Goal: Task Accomplishment & Management: Complete application form

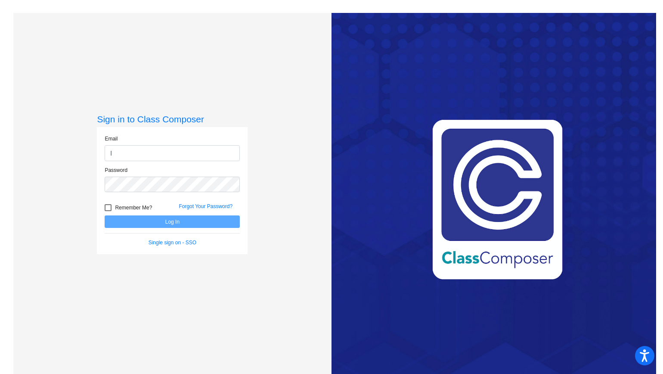
type input "[EMAIL_ADDRESS][DOMAIN_NAME]"
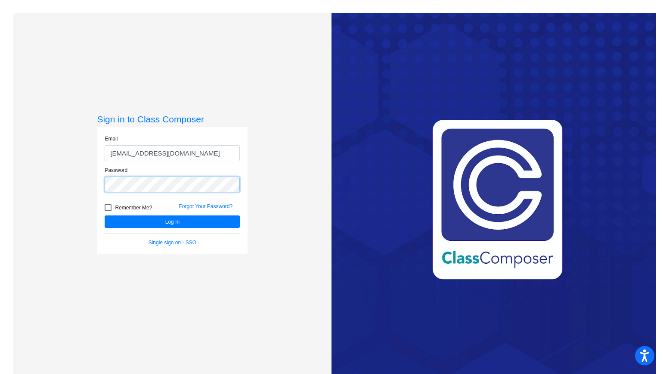
click at [105, 215] on button "Log In" at bounding box center [172, 221] width 135 height 12
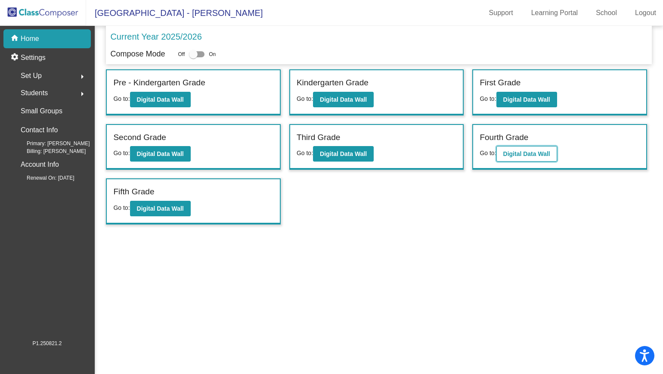
click at [509, 159] on button "Digital Data Wall" at bounding box center [527, 154] width 61 height 16
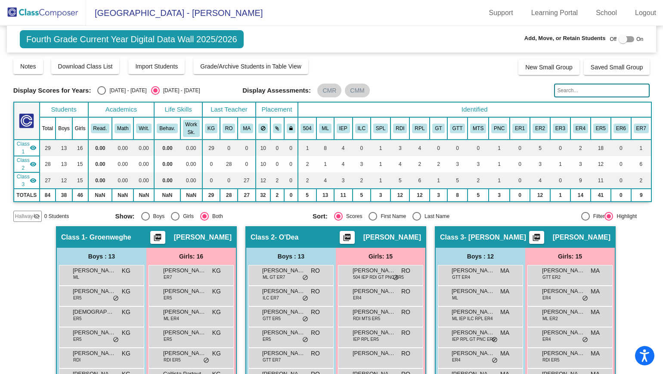
click at [627, 40] on div at bounding box center [627, 39] width 16 height 6
checkbox input "true"
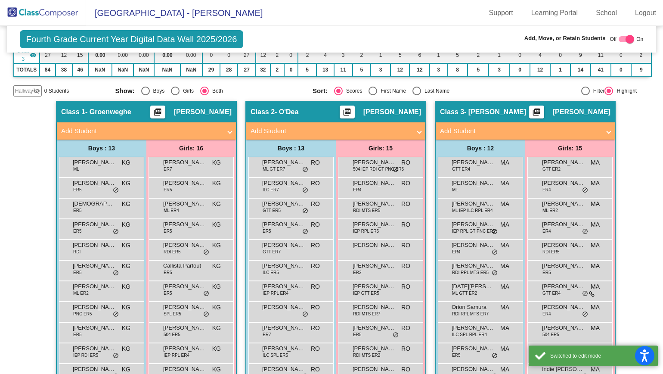
scroll to position [134, 0]
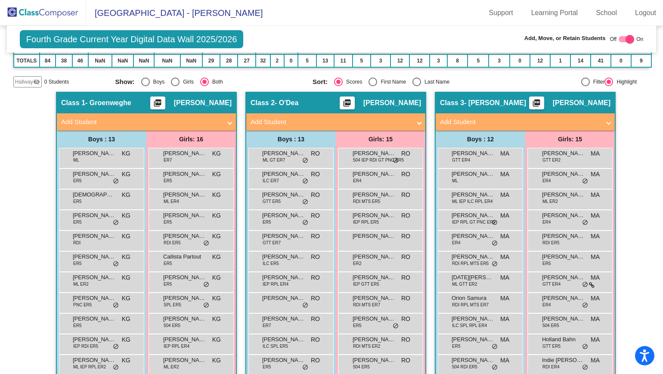
click at [80, 123] on mat-panel-title "Add Student" at bounding box center [141, 122] width 160 height 10
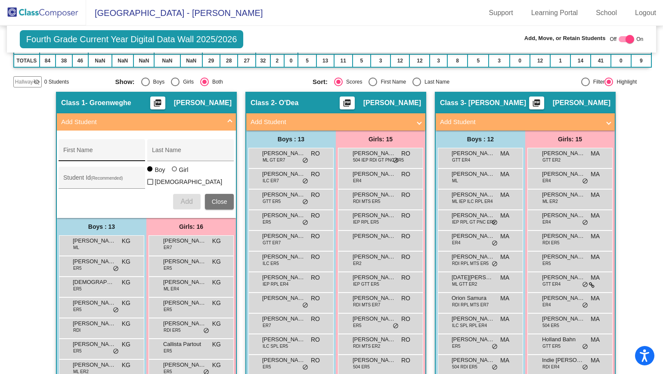
click at [102, 155] on input "First Name" at bounding box center [102, 153] width 78 height 7
paste input "Allans"
type input "Allans"
click at [170, 151] on input "Last Name" at bounding box center [191, 153] width 78 height 7
paste input "[PERSON_NAME]"
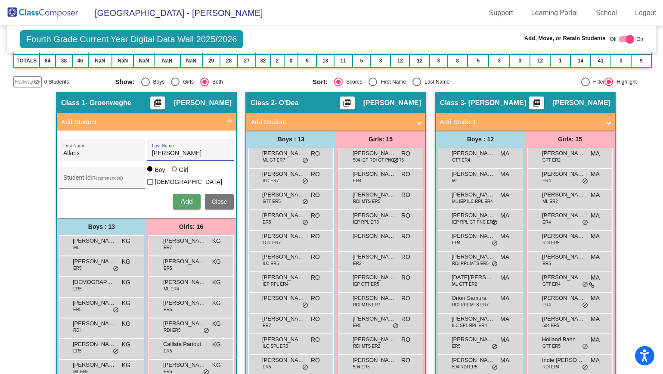
type input "[PERSON_NAME]"
click at [106, 179] on input "Student Id (Recommended)" at bounding box center [102, 180] width 78 height 7
paste input "30032726"
type input "30032726"
drag, startPoint x: 190, startPoint y: 199, endPoint x: 204, endPoint y: 199, distance: 14.2
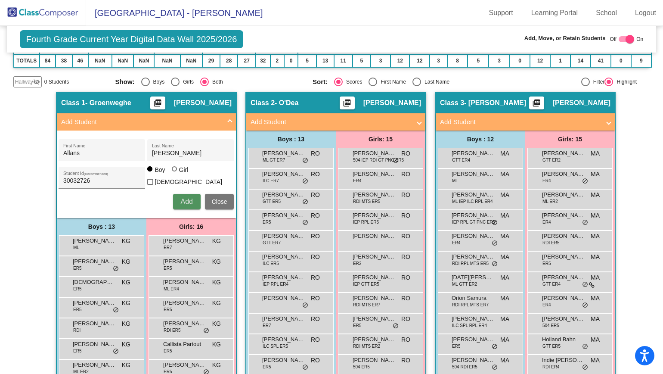
click at [190, 199] on span "Add" at bounding box center [186, 201] width 12 height 7
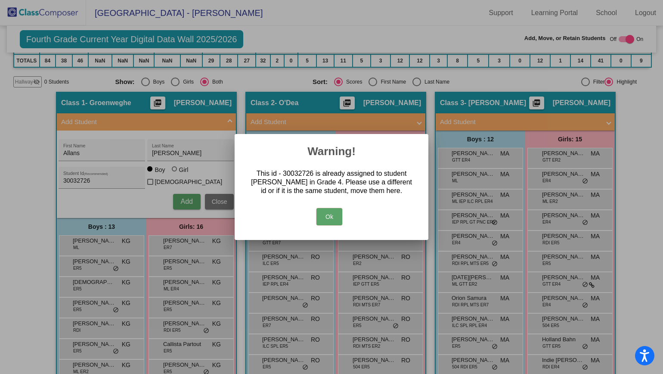
click at [327, 221] on button "Ok" at bounding box center [330, 216] width 26 height 17
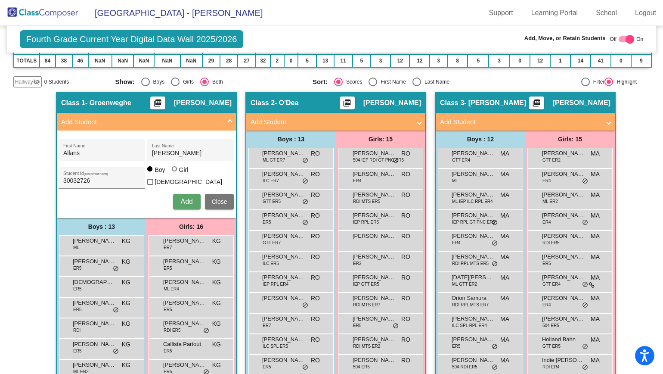
click at [223, 204] on button "Close" at bounding box center [219, 202] width 29 height 16
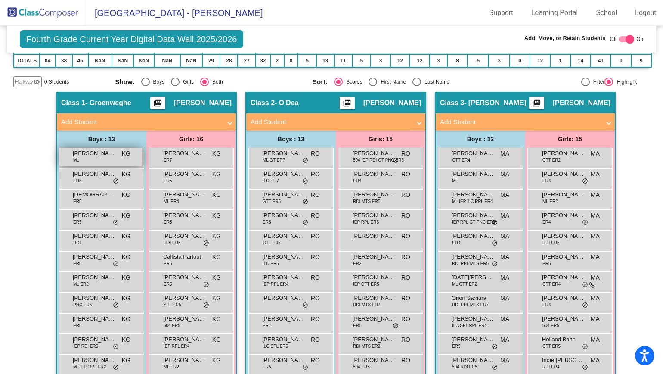
click at [99, 155] on span "[PERSON_NAME]" at bounding box center [94, 153] width 43 height 9
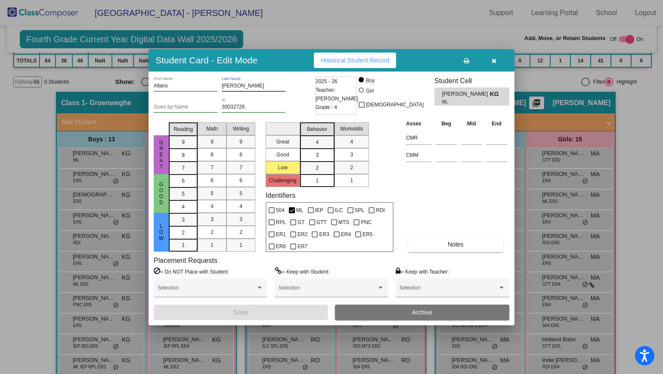
click at [245, 78] on div "[PERSON_NAME] Last Name" at bounding box center [254, 84] width 64 height 15
click at [241, 85] on input "[PERSON_NAME]" at bounding box center [254, 86] width 64 height 6
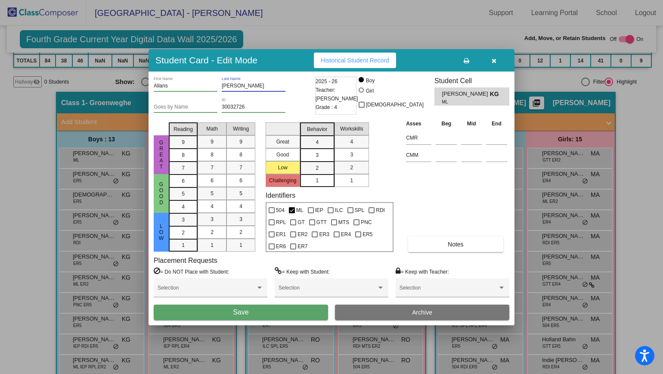
type input "[PERSON_NAME]"
click at [267, 313] on button "Save" at bounding box center [241, 312] width 174 height 16
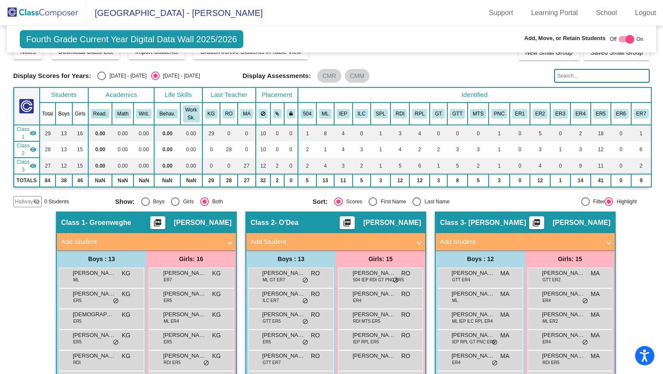
scroll to position [13, 0]
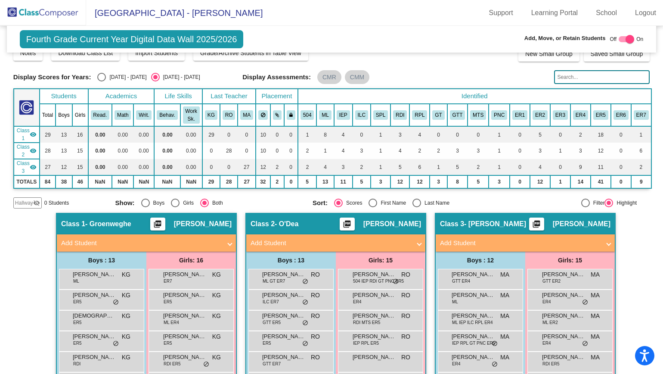
click at [620, 38] on div at bounding box center [627, 39] width 16 height 6
checkbox input "false"
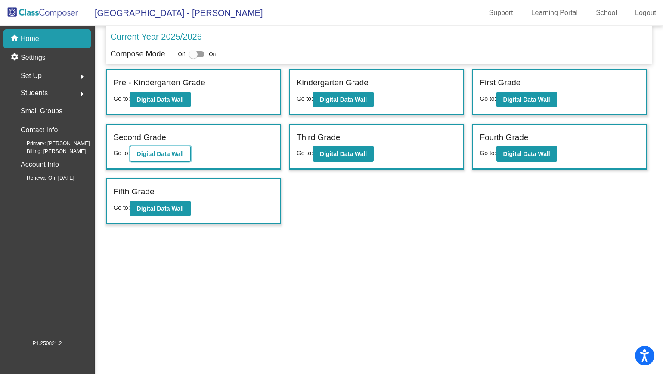
click at [146, 155] on b "Digital Data Wall" at bounding box center [160, 153] width 47 height 7
